Goal: Information Seeking & Learning: Compare options

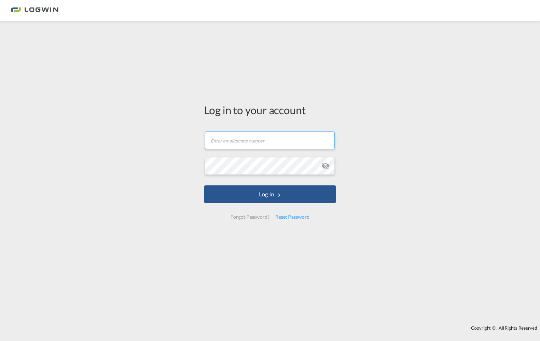
click at [273, 144] on input "text" at bounding box center [270, 140] width 130 height 18
type input "[EMAIL_ADDRESS][DOMAIN_NAME]"
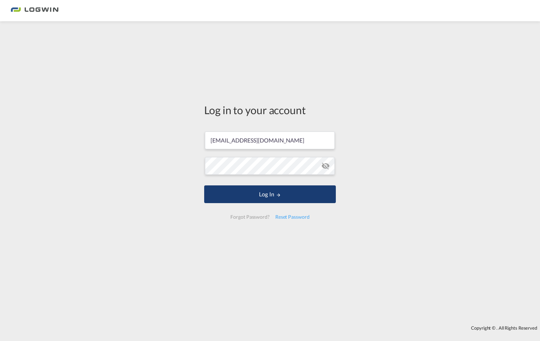
click at [257, 198] on button "Log In" at bounding box center [270, 194] width 132 height 18
